Goal: Task Accomplishment & Management: Complete application form

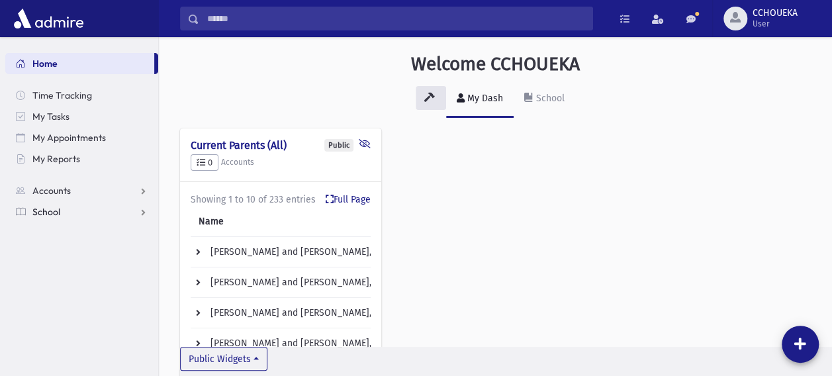
click at [52, 213] on span "School" at bounding box center [46, 212] width 28 height 12
click at [54, 253] on span "Attendance" at bounding box center [64, 254] width 49 height 12
click at [56, 274] on span "Entry" at bounding box center [61, 275] width 22 height 12
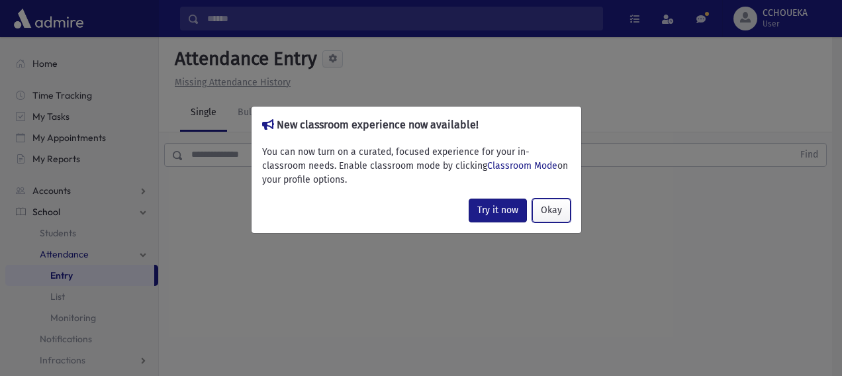
click at [560, 212] on button "Okay" at bounding box center [551, 211] width 38 height 24
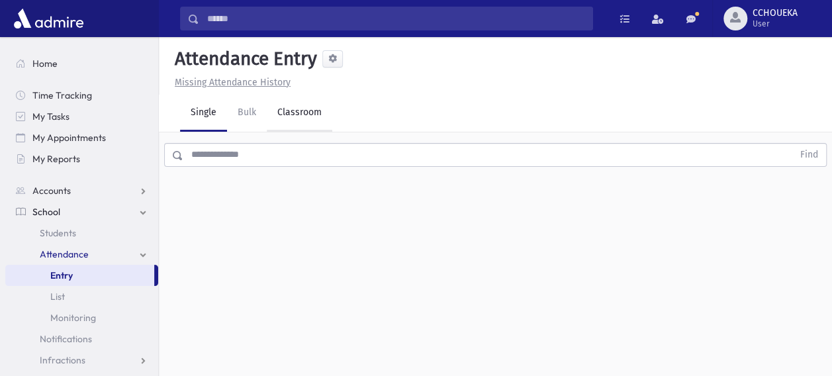
click at [302, 116] on link "Classroom" at bounding box center [300, 113] width 66 height 37
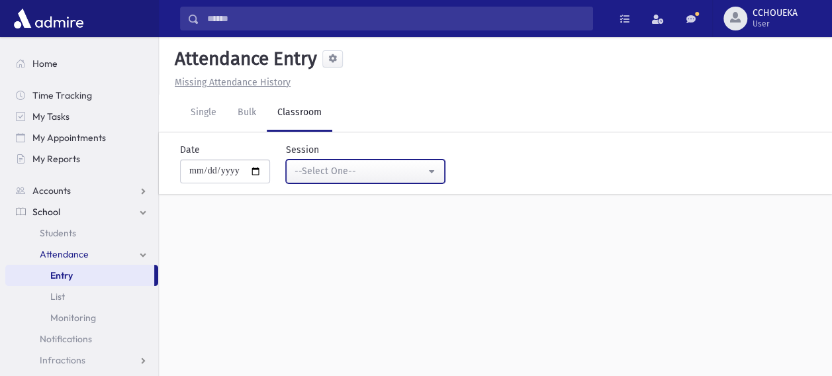
click at [339, 173] on div "--Select One--" at bounding box center [359, 171] width 131 height 14
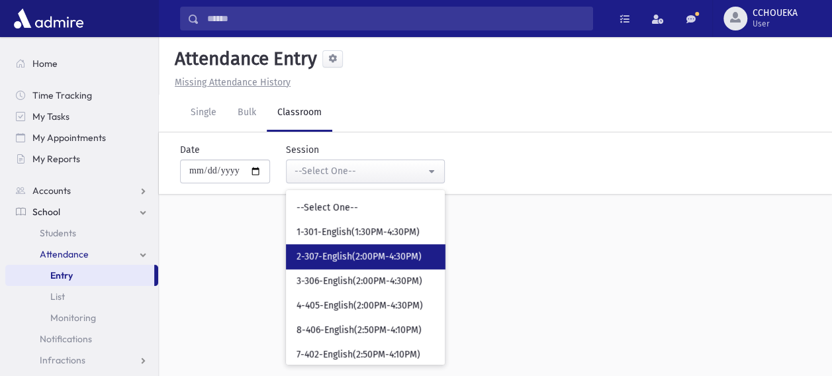
click at [322, 246] on link "2-307-English(2:00PM-4:30PM)" at bounding box center [365, 256] width 159 height 24
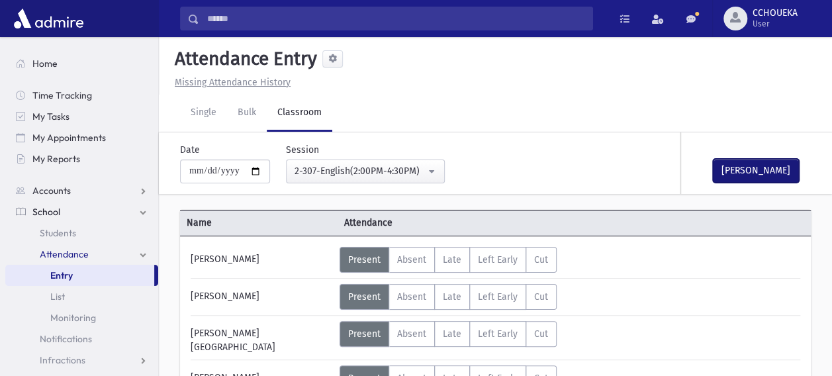
click at [746, 163] on button "[PERSON_NAME]" at bounding box center [756, 171] width 86 height 24
click at [262, 365] on div "[PERSON_NAME]" at bounding box center [262, 378] width 156 height 26
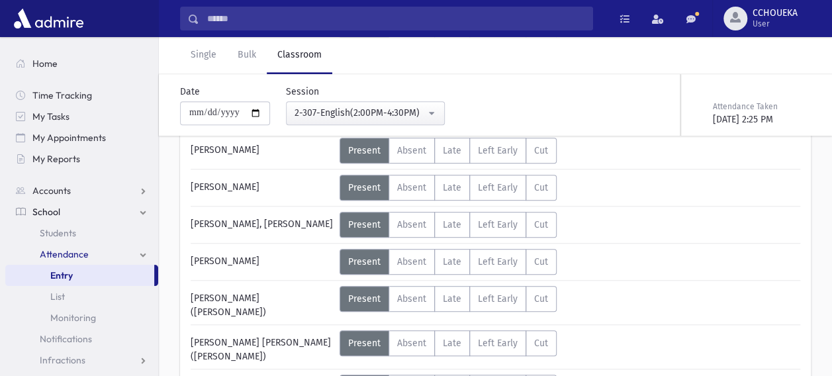
scroll to position [291, 0]
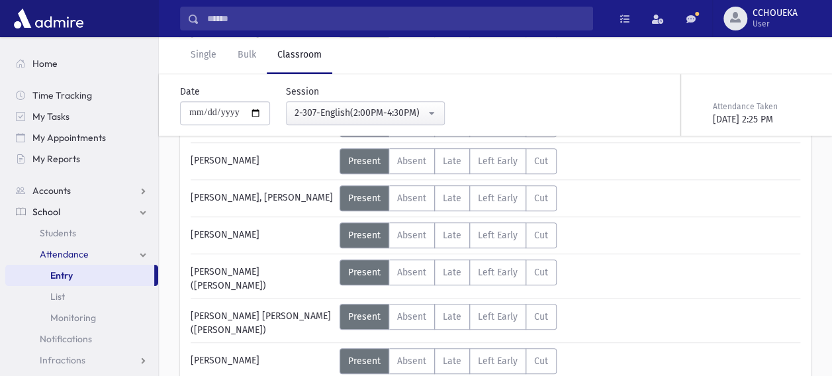
click at [302, 320] on div "[PERSON_NAME] Status Unexcused Admin: Present P Absent A Late L Left Early LE" at bounding box center [495, 301] width 609 height 691
click at [287, 322] on div "[PERSON_NAME] Status Unexcused Admin: Present P Absent A Late L Left Early LE" at bounding box center [495, 301] width 609 height 691
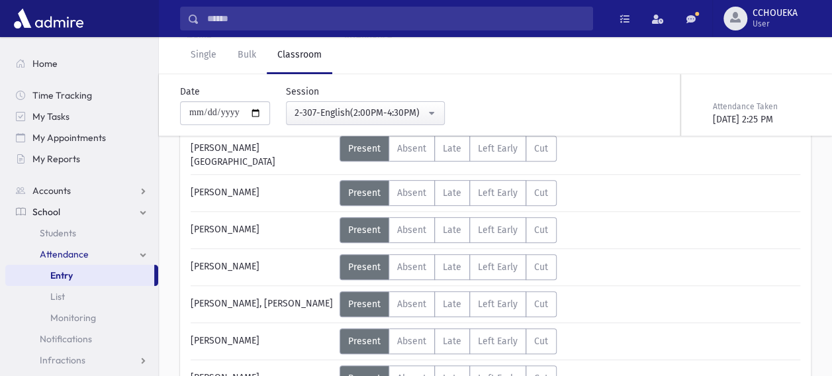
scroll to position [185, 0]
click at [300, 192] on div "[PERSON_NAME]" at bounding box center [262, 194] width 156 height 26
click at [365, 193] on label "Present P" at bounding box center [364, 194] width 50 height 26
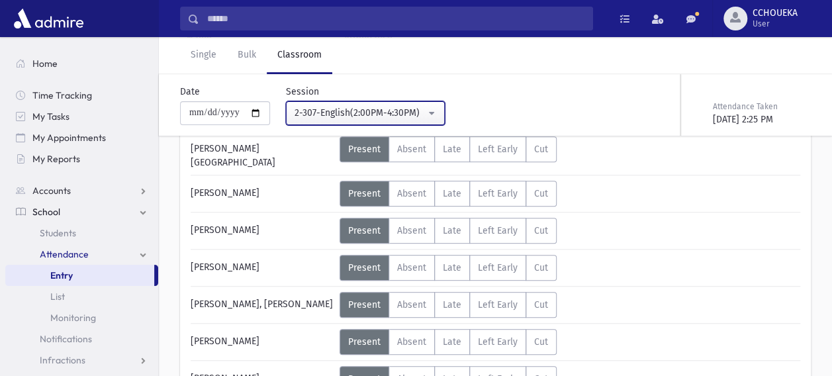
click at [386, 120] on button "2-307-English(2:00PM-4:30PM)" at bounding box center [365, 113] width 159 height 24
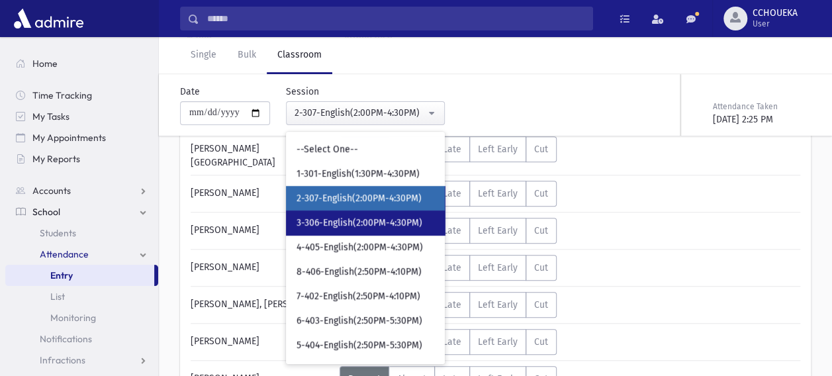
click at [341, 222] on span "3-306-English(2:00PM-4:30PM)" at bounding box center [359, 222] width 126 height 13
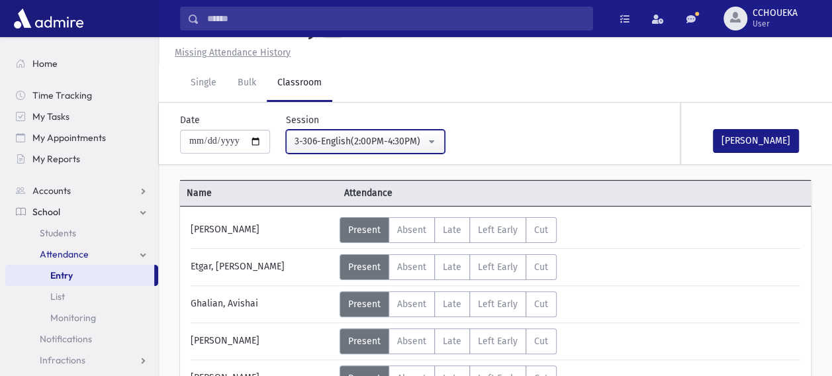
scroll to position [185, 0]
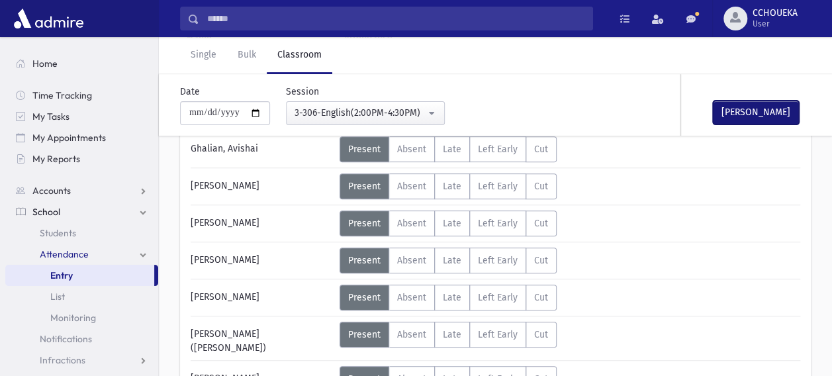
click at [729, 107] on button "[PERSON_NAME]" at bounding box center [756, 113] width 86 height 24
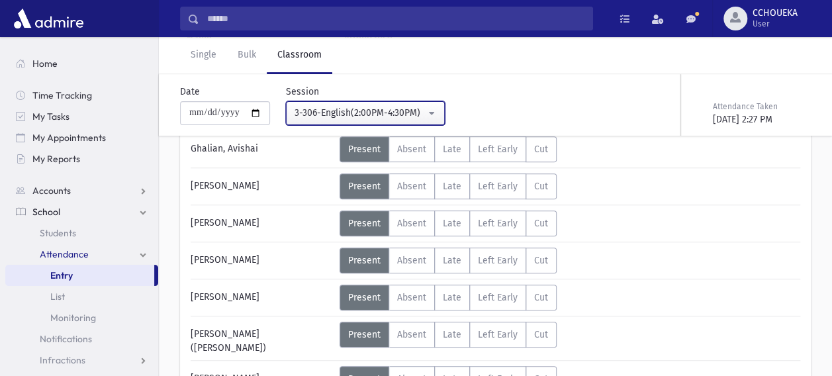
click at [394, 105] on button "3-306-English(2:00PM-4:30PM)" at bounding box center [365, 113] width 159 height 24
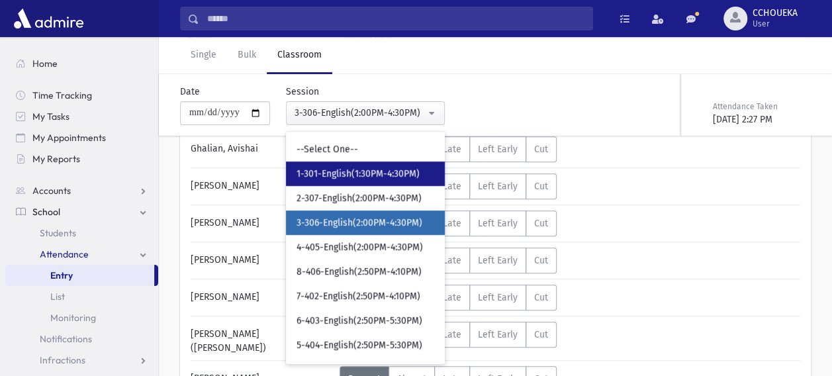
click at [341, 179] on span "1-301-English(1:30PM-4:30PM)" at bounding box center [357, 173] width 123 height 13
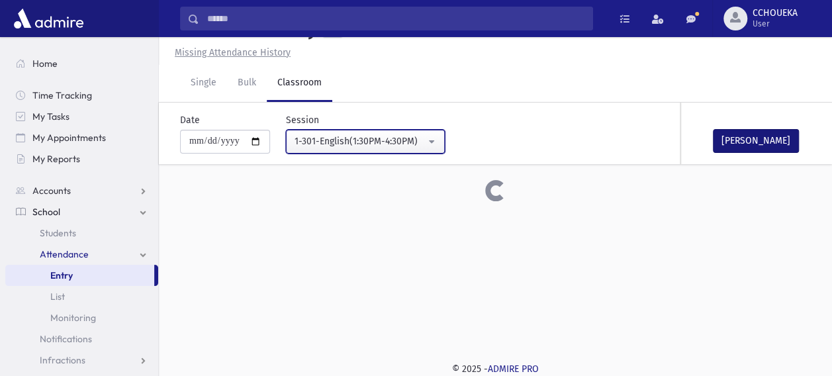
scroll to position [185, 0]
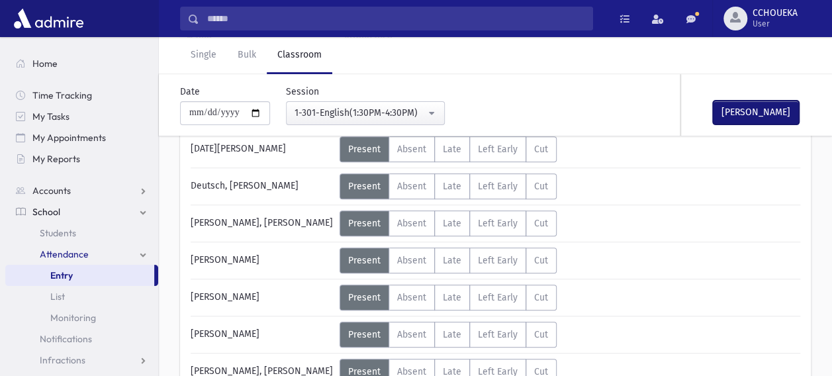
click at [761, 105] on button "[PERSON_NAME]" at bounding box center [756, 113] width 86 height 24
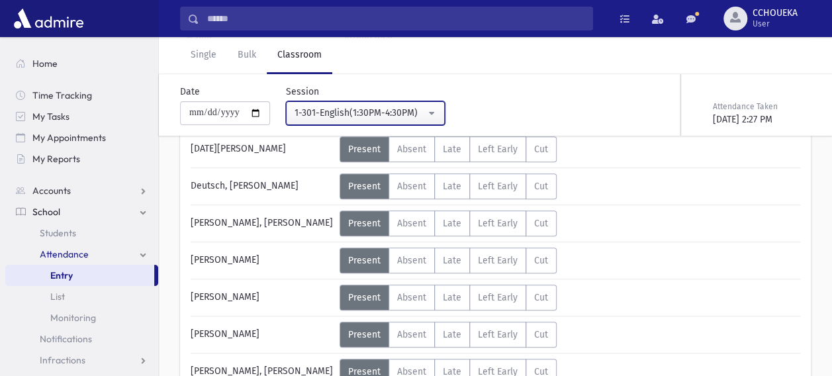
click at [405, 115] on div "1-301-English(1:30PM-4:30PM)" at bounding box center [359, 113] width 131 height 14
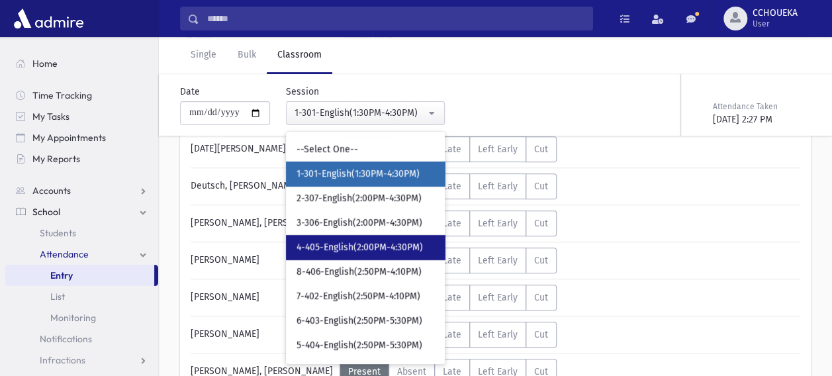
click at [336, 254] on link "4-405-English(2:00PM-4:30PM)" at bounding box center [365, 247] width 159 height 24
select select "****"
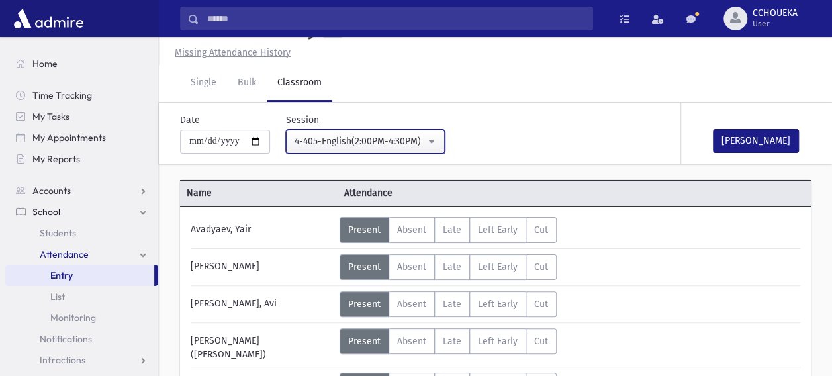
scroll to position [185, 0]
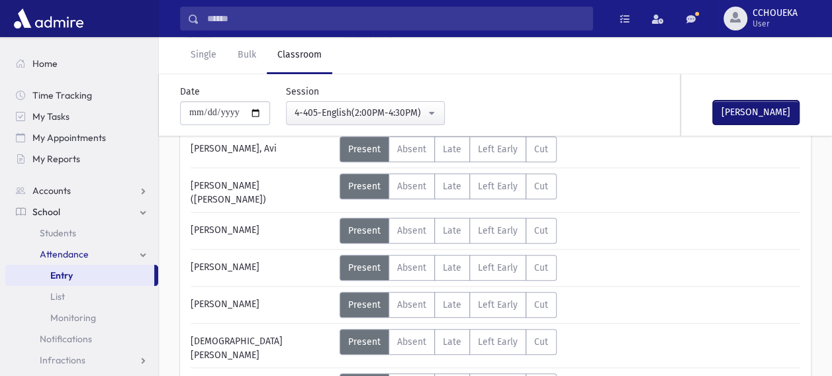
click at [756, 105] on button "[PERSON_NAME]" at bounding box center [756, 113] width 86 height 24
